Goal: Navigation & Orientation: Find specific page/section

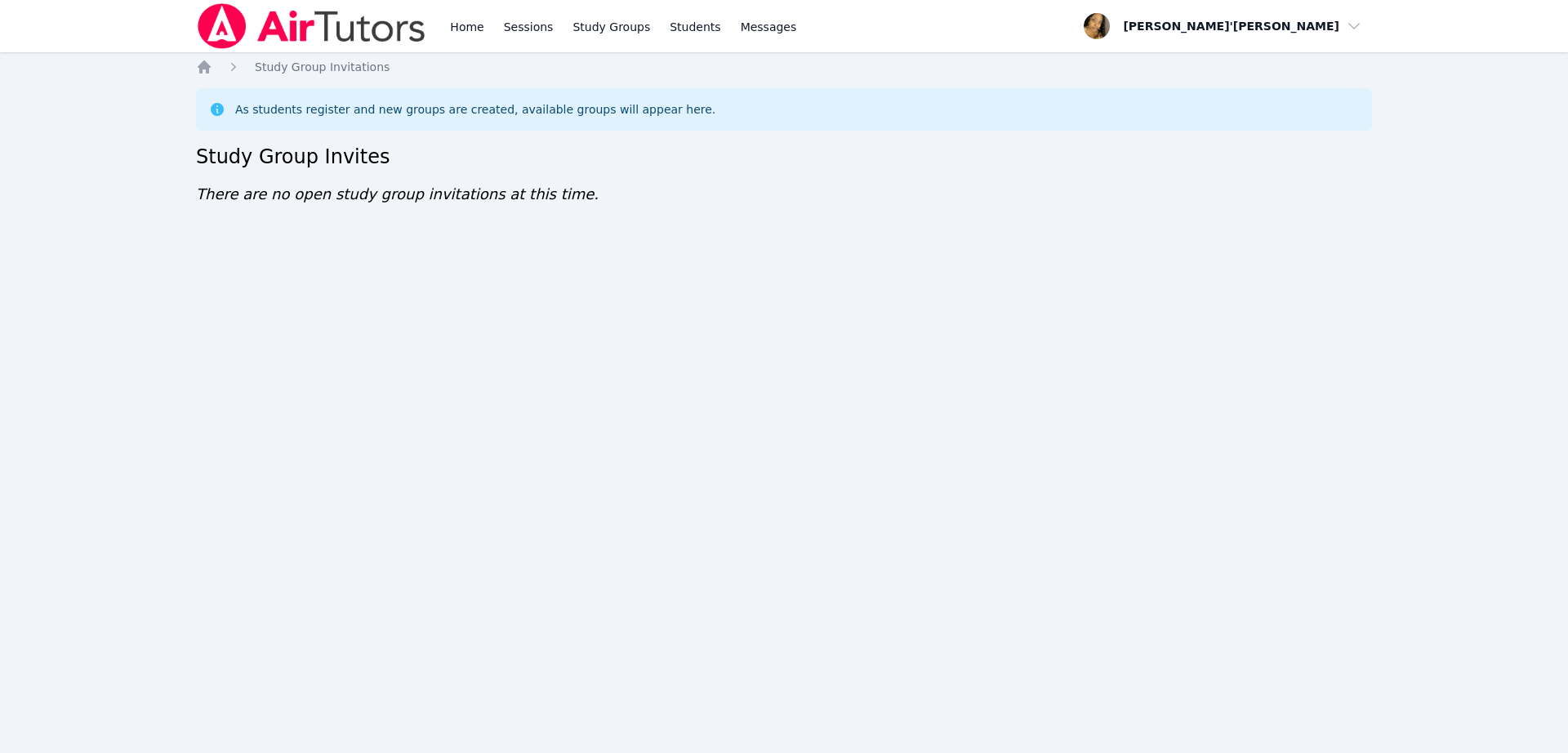
click at [1305, 204] on div "Home Study Group Invitations As students register and new groups are created, a…" at bounding box center [784, 148] width 1176 height 180
